Goal: Task Accomplishment & Management: Use online tool/utility

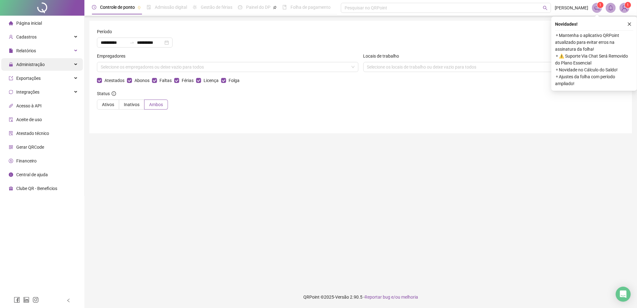
click at [36, 64] on span "Administração" at bounding box center [30, 64] width 28 height 5
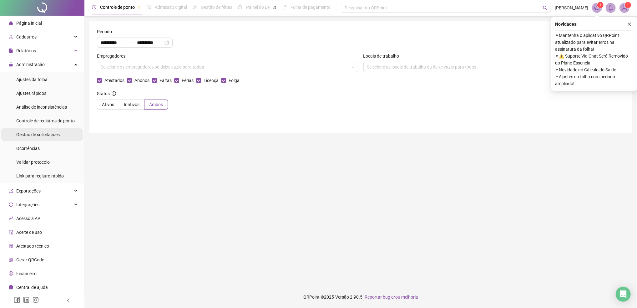
click at [47, 138] on div "Gestão de solicitações" at bounding box center [37, 134] width 43 height 13
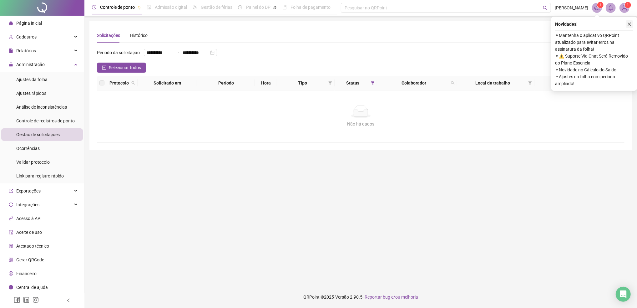
click at [631, 24] on icon "close" at bounding box center [629, 24] width 4 height 4
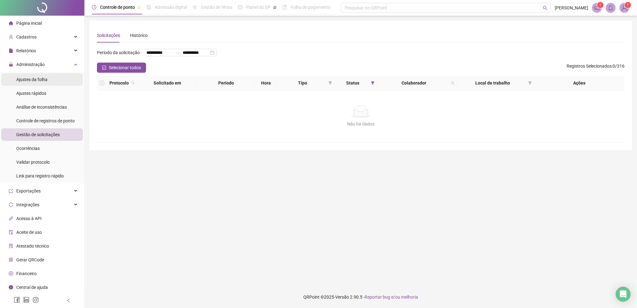
click at [38, 74] on div "Ajustes da folha" at bounding box center [31, 79] width 31 height 13
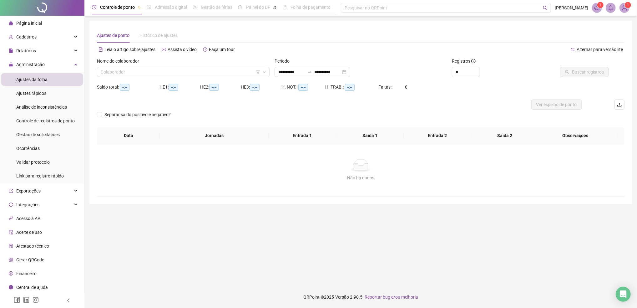
type input "**********"
click at [143, 69] on input "search" at bounding box center [180, 71] width 159 height 9
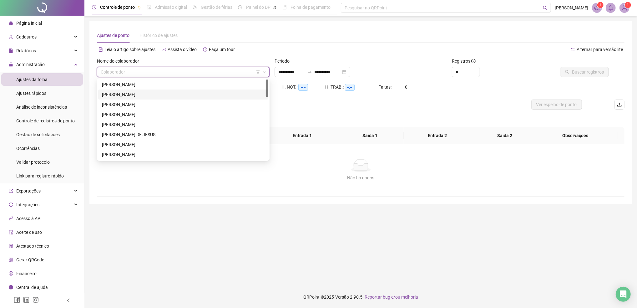
click at [133, 94] on div "[PERSON_NAME]" at bounding box center [183, 94] width 163 height 7
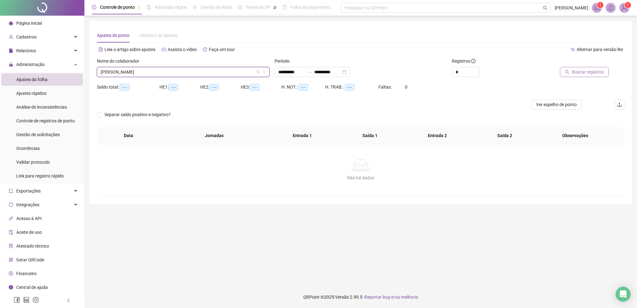
click at [582, 73] on span "Buscar registros" at bounding box center [588, 71] width 32 height 7
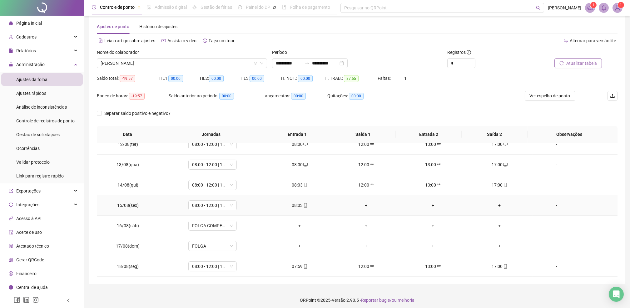
scroll to position [12, 0]
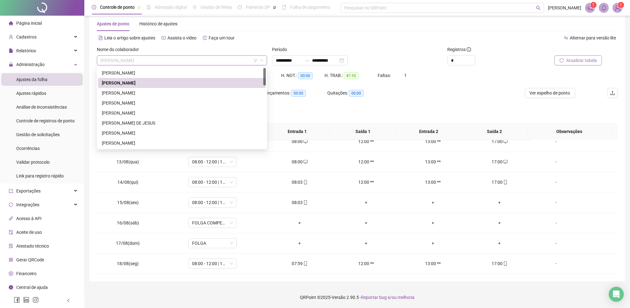
click at [148, 63] on span "[PERSON_NAME]" at bounding box center [182, 60] width 163 height 9
click at [130, 95] on div "[PERSON_NAME]" at bounding box center [182, 92] width 160 height 7
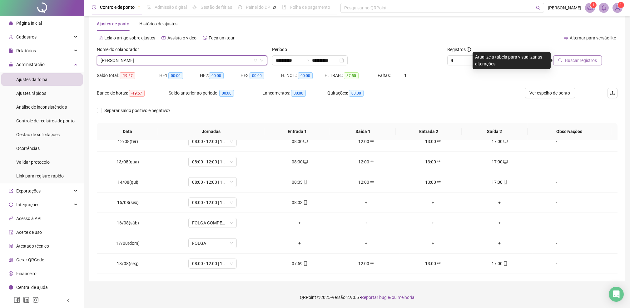
click at [575, 59] on span "Buscar registros" at bounding box center [581, 60] width 32 height 7
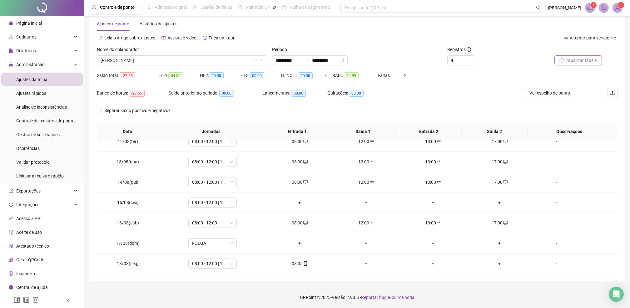
click at [254, 113] on div "Separar saldo positivo e negativo?" at bounding box center [357, 114] width 521 height 18
click at [39, 133] on span "Gestão de solicitações" at bounding box center [37, 134] width 43 height 5
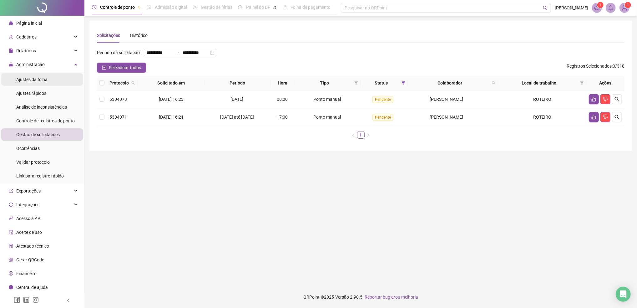
click at [32, 80] on span "Ajustes da folha" at bounding box center [31, 79] width 31 height 5
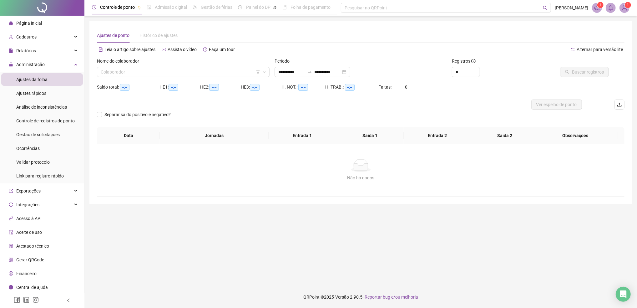
type input "**********"
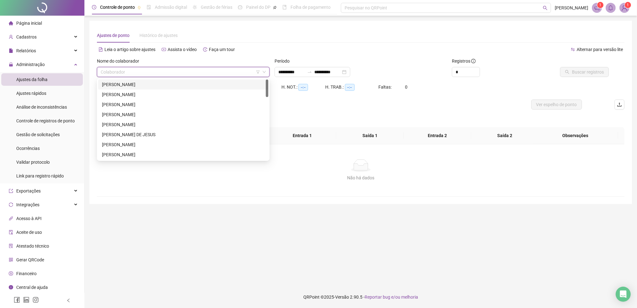
click at [115, 69] on input "search" at bounding box center [180, 71] width 159 height 9
click at [118, 95] on div "[PERSON_NAME]" at bounding box center [183, 94] width 163 height 7
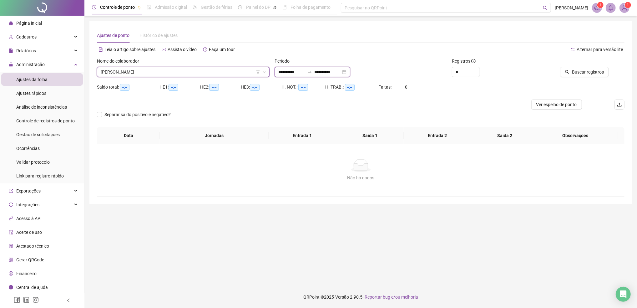
click at [283, 73] on input "**********" at bounding box center [291, 71] width 26 height 7
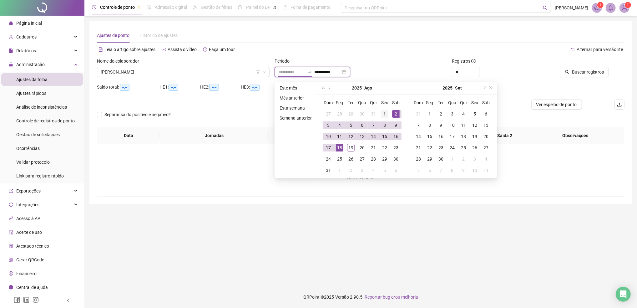
type input "**********"
click at [385, 113] on div "1" at bounding box center [385, 114] width 8 height 8
type input "**********"
click at [349, 148] on div "19" at bounding box center [351, 148] width 8 height 8
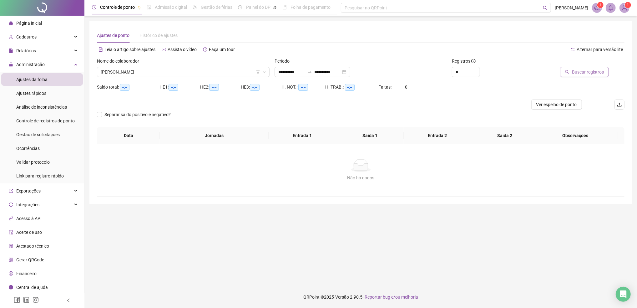
click at [574, 74] on span "Buscar registros" at bounding box center [588, 71] width 32 height 7
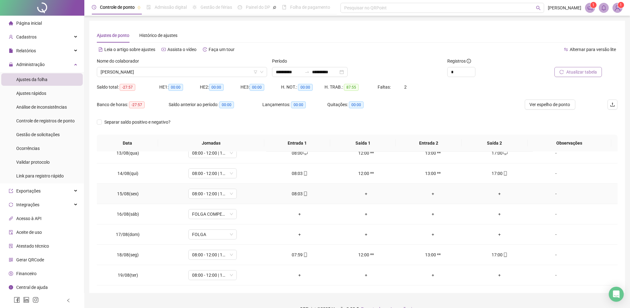
scroll to position [12, 0]
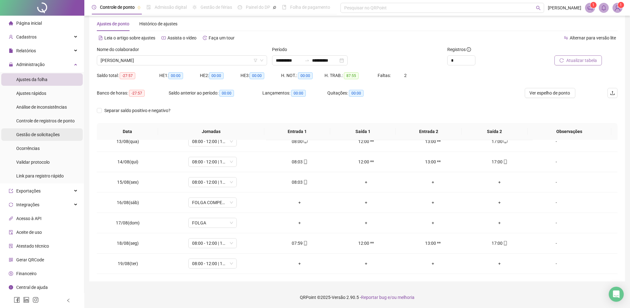
click at [38, 135] on span "Gestão de solicitações" at bounding box center [37, 134] width 43 height 5
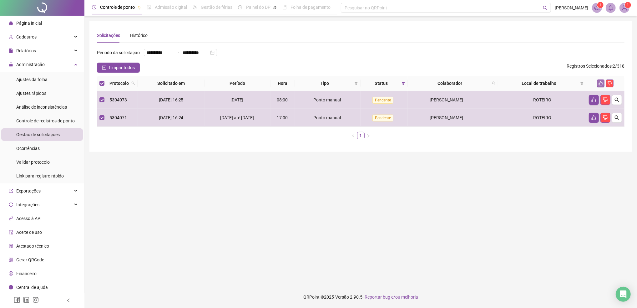
click at [598, 85] on icon "like" at bounding box center [600, 83] width 4 height 4
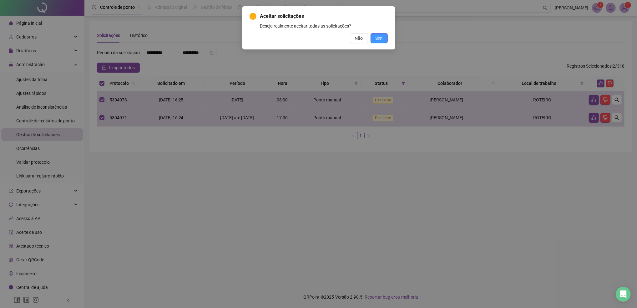
click at [378, 38] on span "Sim" at bounding box center [378, 38] width 7 height 7
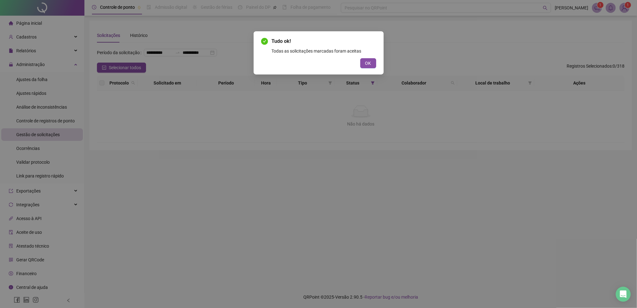
drag, startPoint x: 368, startPoint y: 60, endPoint x: 293, endPoint y: 60, distance: 75.0
click at [368, 60] on span "OK" at bounding box center [368, 63] width 6 height 7
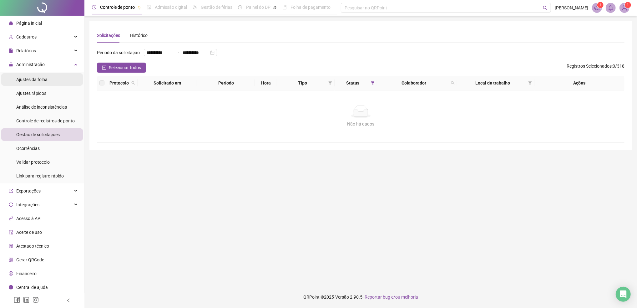
click at [25, 79] on span "Ajustes da folha" at bounding box center [31, 79] width 31 height 5
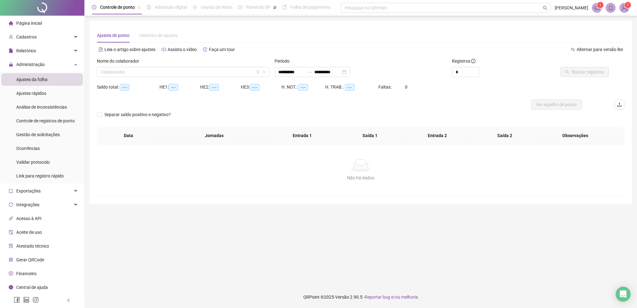
type input "**********"
click at [122, 75] on input "search" at bounding box center [180, 71] width 159 height 9
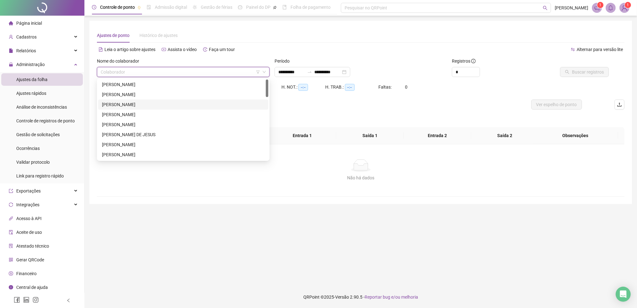
click at [120, 104] on div "[PERSON_NAME]" at bounding box center [183, 104] width 163 height 7
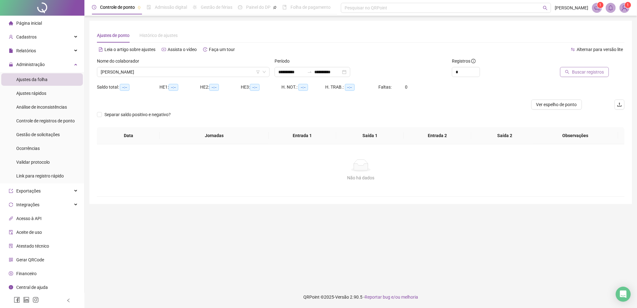
click at [582, 73] on span "Buscar registros" at bounding box center [588, 71] width 32 height 7
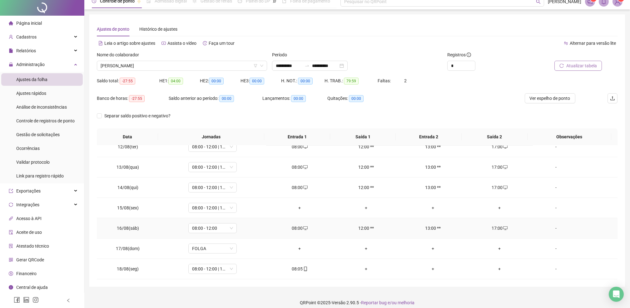
scroll to position [12, 0]
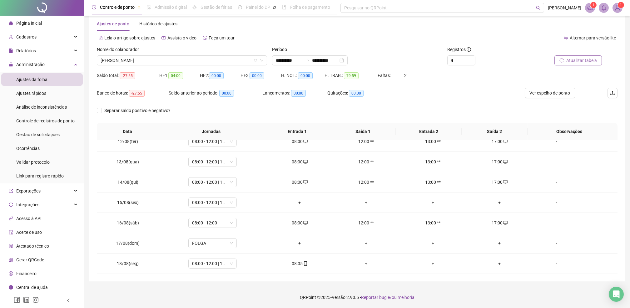
click at [225, 112] on div "Separar saldo positivo e negativo?" at bounding box center [357, 114] width 521 height 18
